Goal: Transaction & Acquisition: Download file/media

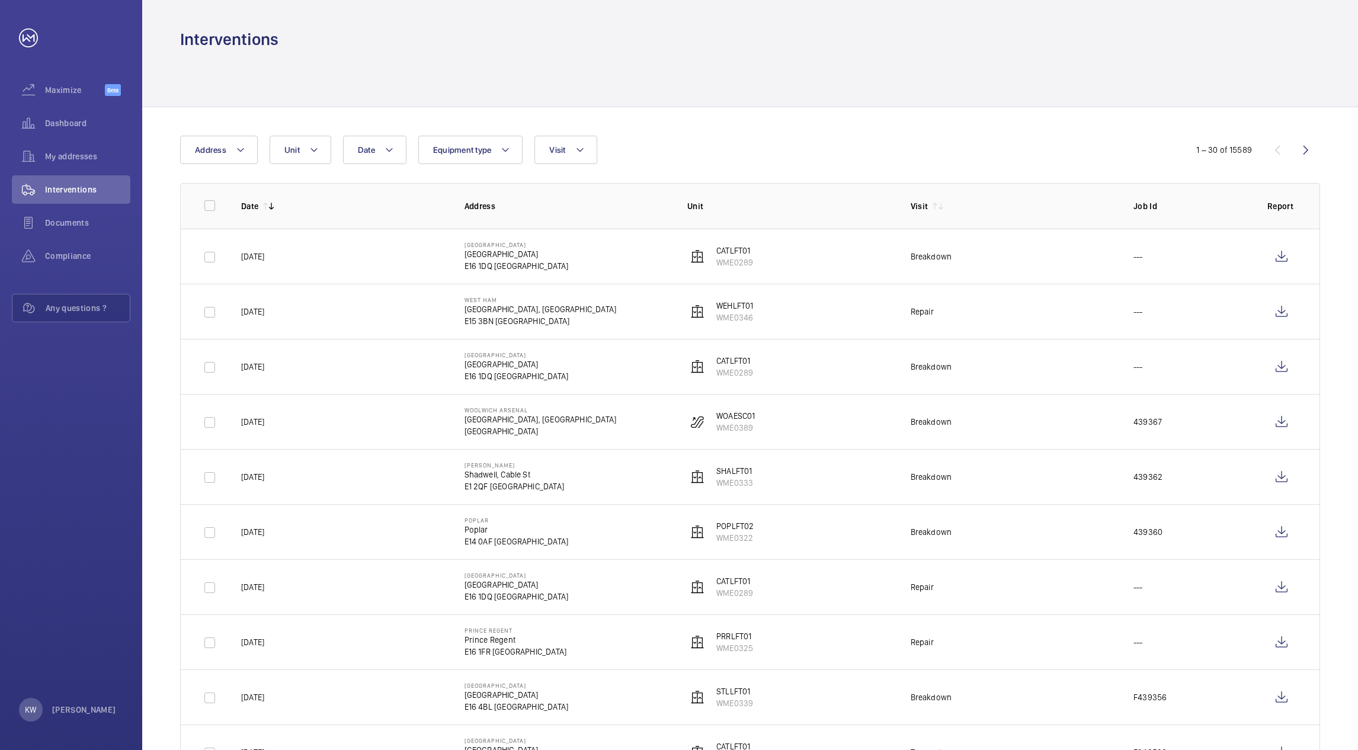
scroll to position [59, 0]
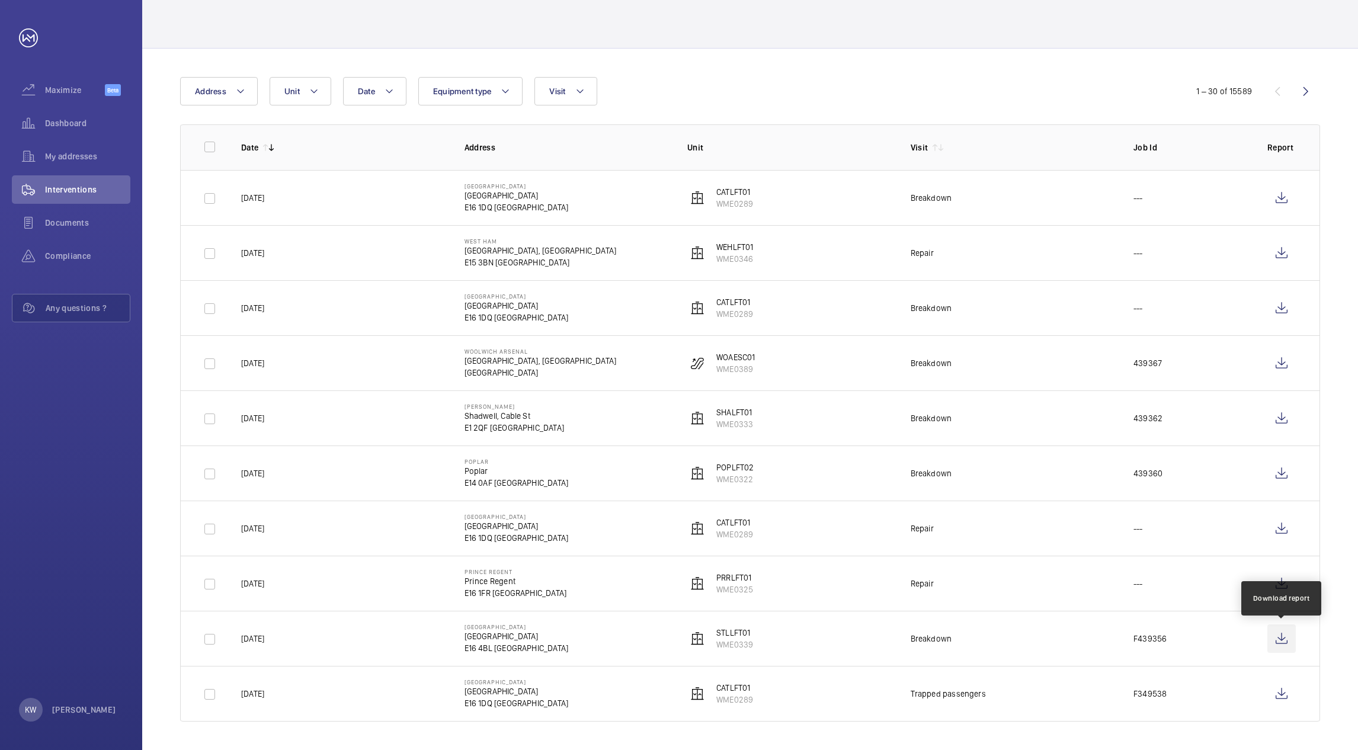
click at [1279, 637] on wm-front-icon-button at bounding box center [1281, 639] width 28 height 28
click at [1278, 479] on wm-front-icon-button at bounding box center [1281, 473] width 28 height 28
click at [1277, 413] on wm-front-icon-button at bounding box center [1281, 418] width 28 height 28
click at [857, 256] on td "WEHLFT01 WME0346" at bounding box center [779, 252] width 223 height 55
click at [1281, 366] on wm-front-icon-button at bounding box center [1281, 363] width 28 height 28
